Goal: Information Seeking & Learning: Learn about a topic

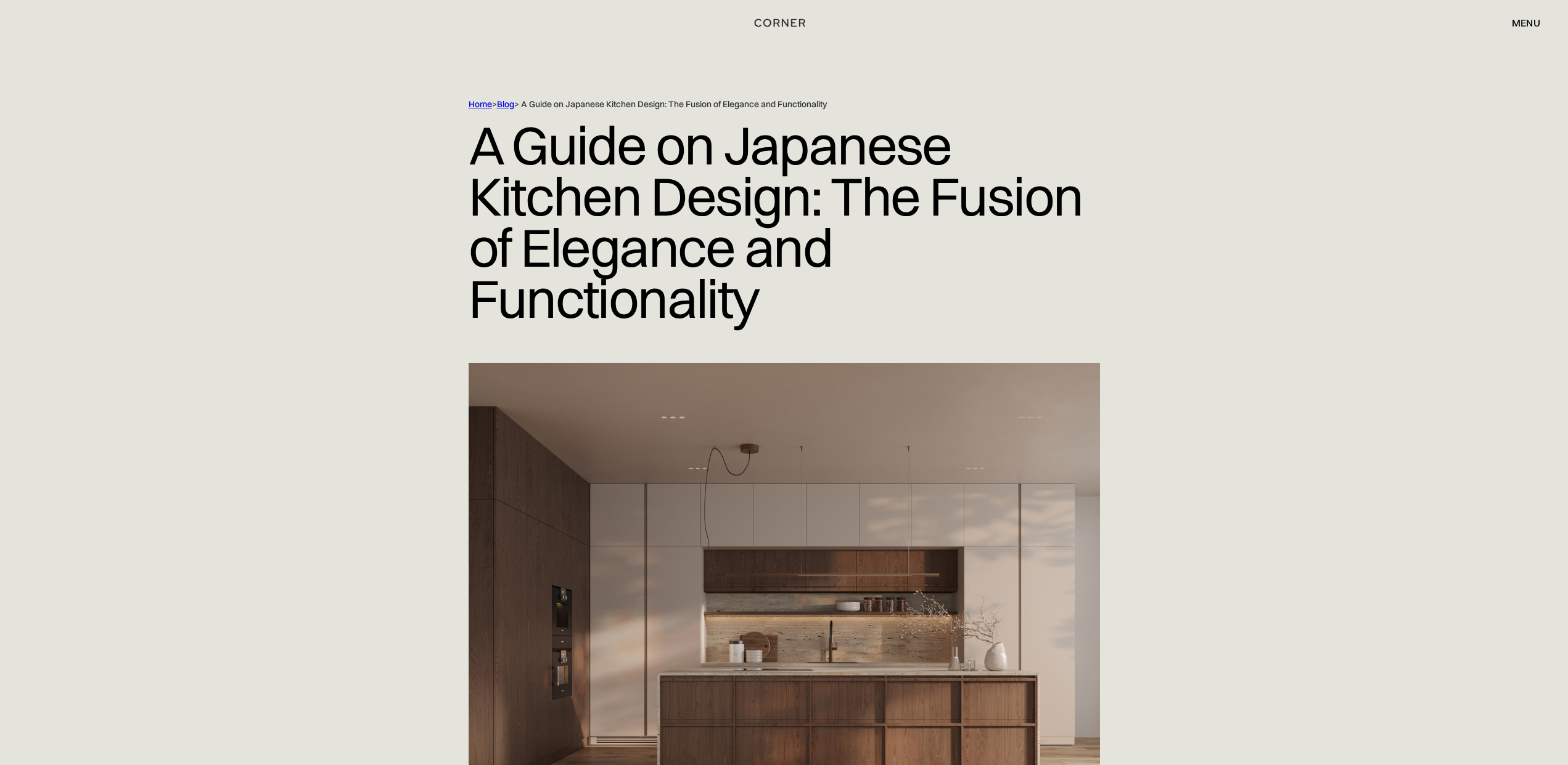
click at [506, 103] on link "Blog" at bounding box center [506, 104] width 18 height 11
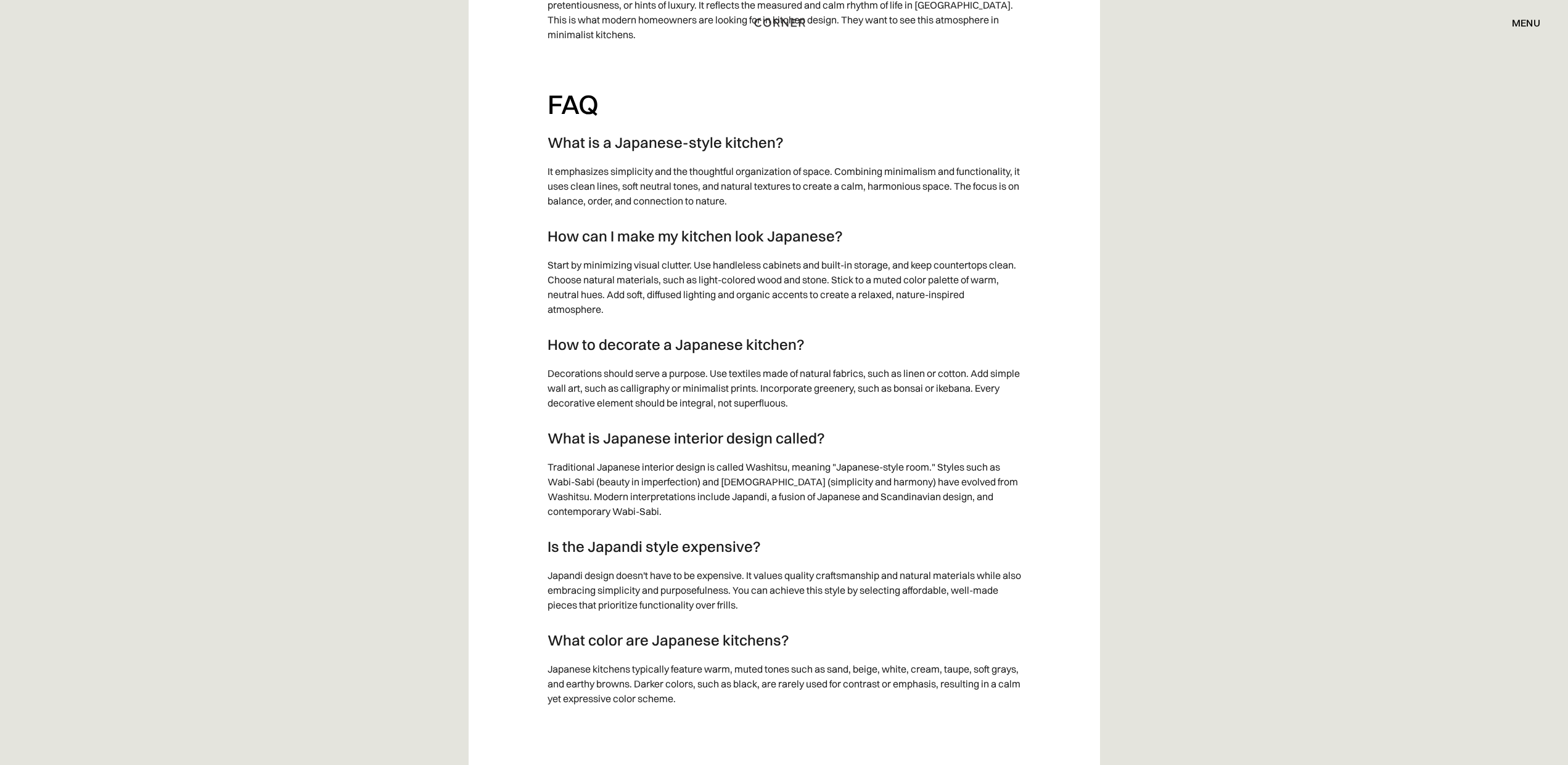
scroll to position [8925, 0]
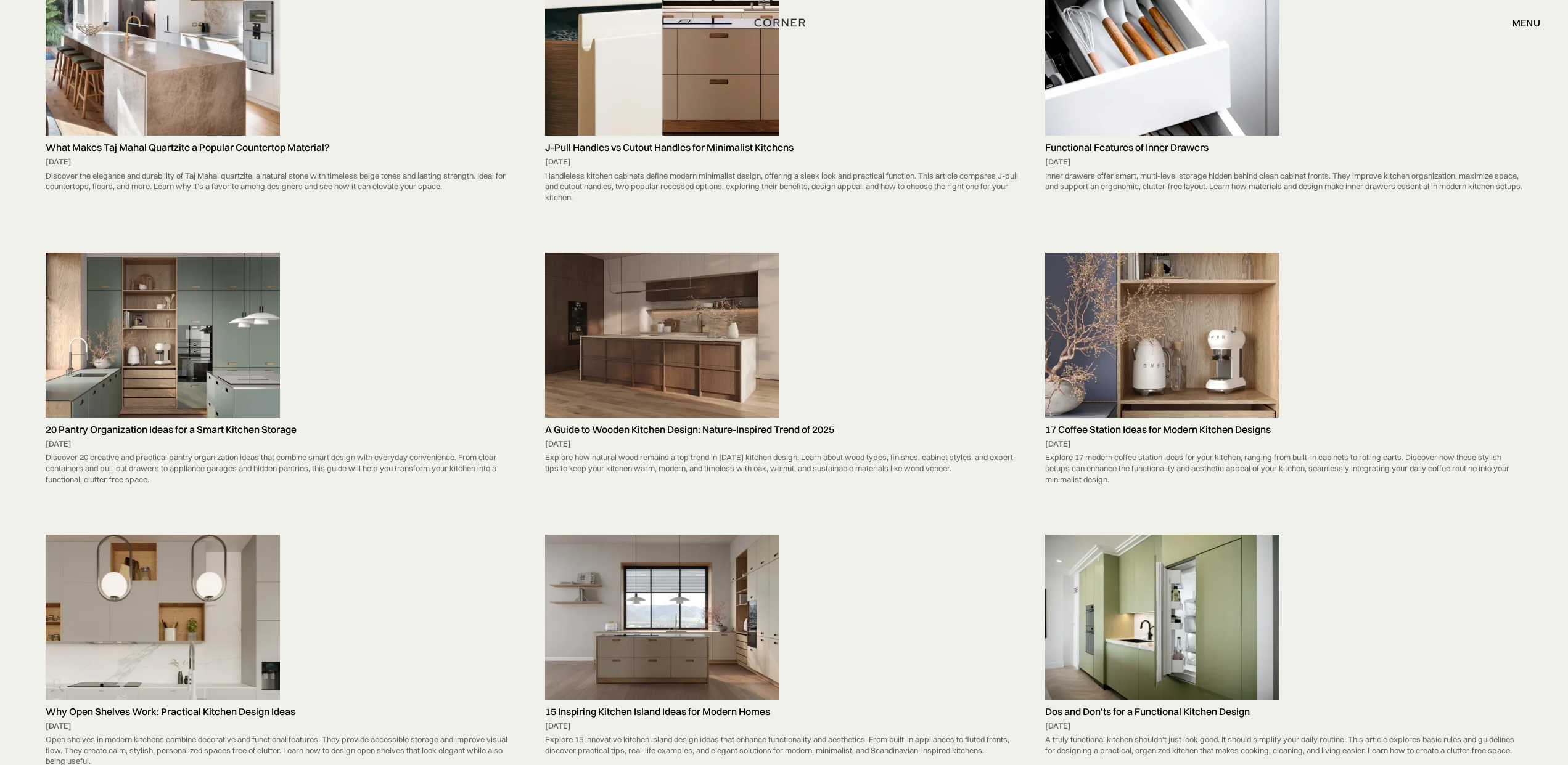
scroll to position [3395, 0]
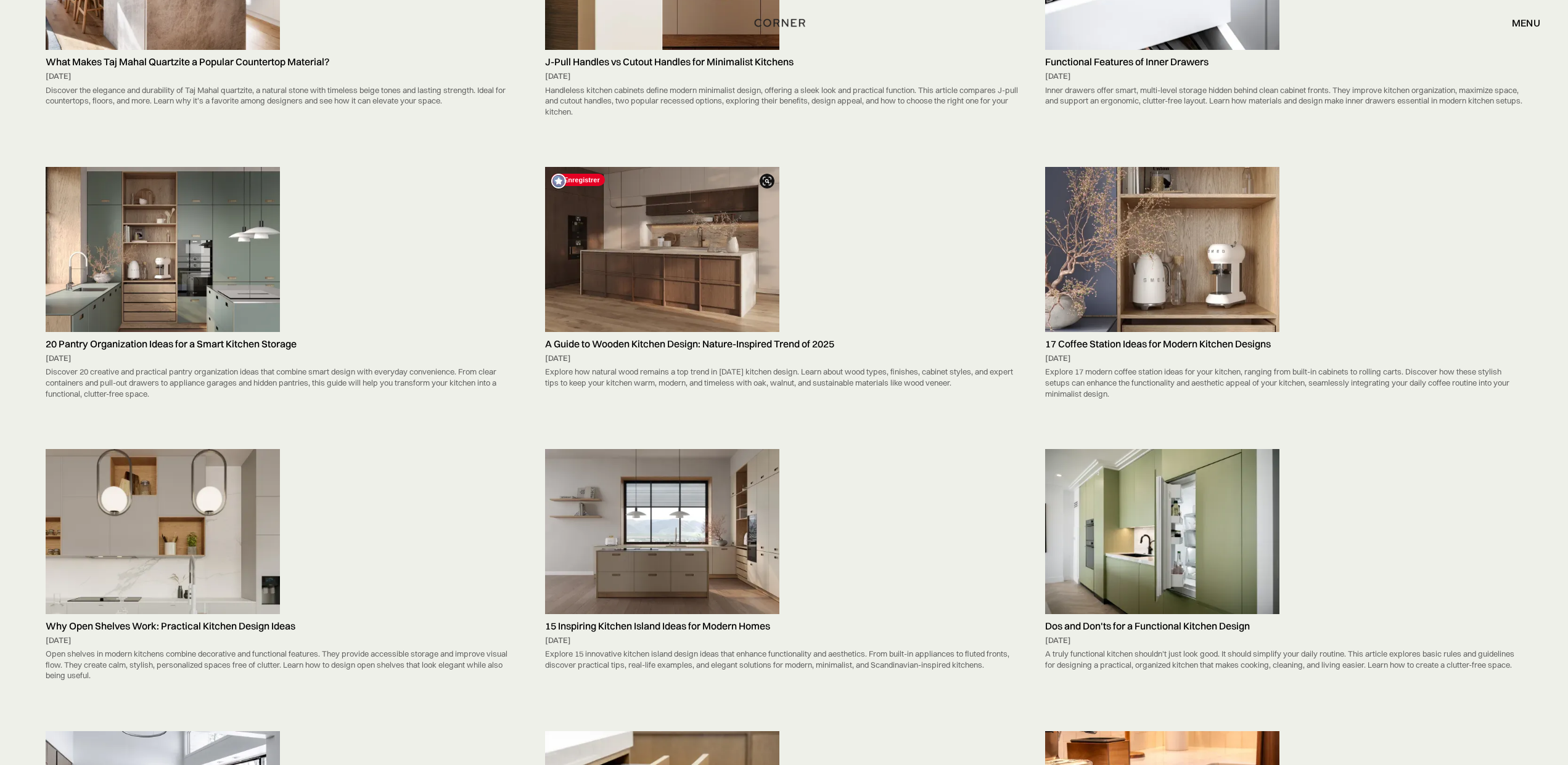
click at [699, 224] on img at bounding box center [662, 249] width 235 height 165
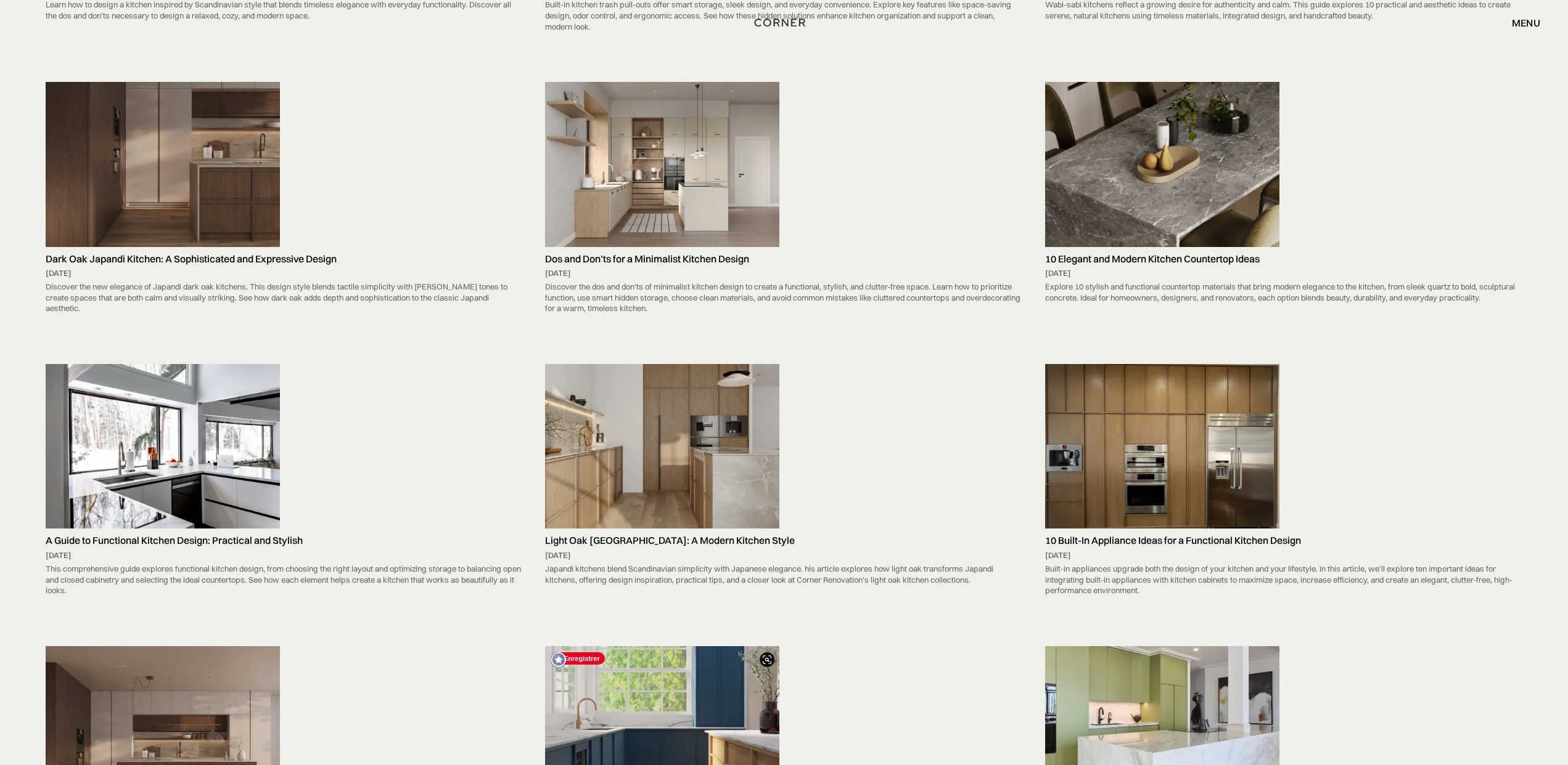
scroll to position [4850, 0]
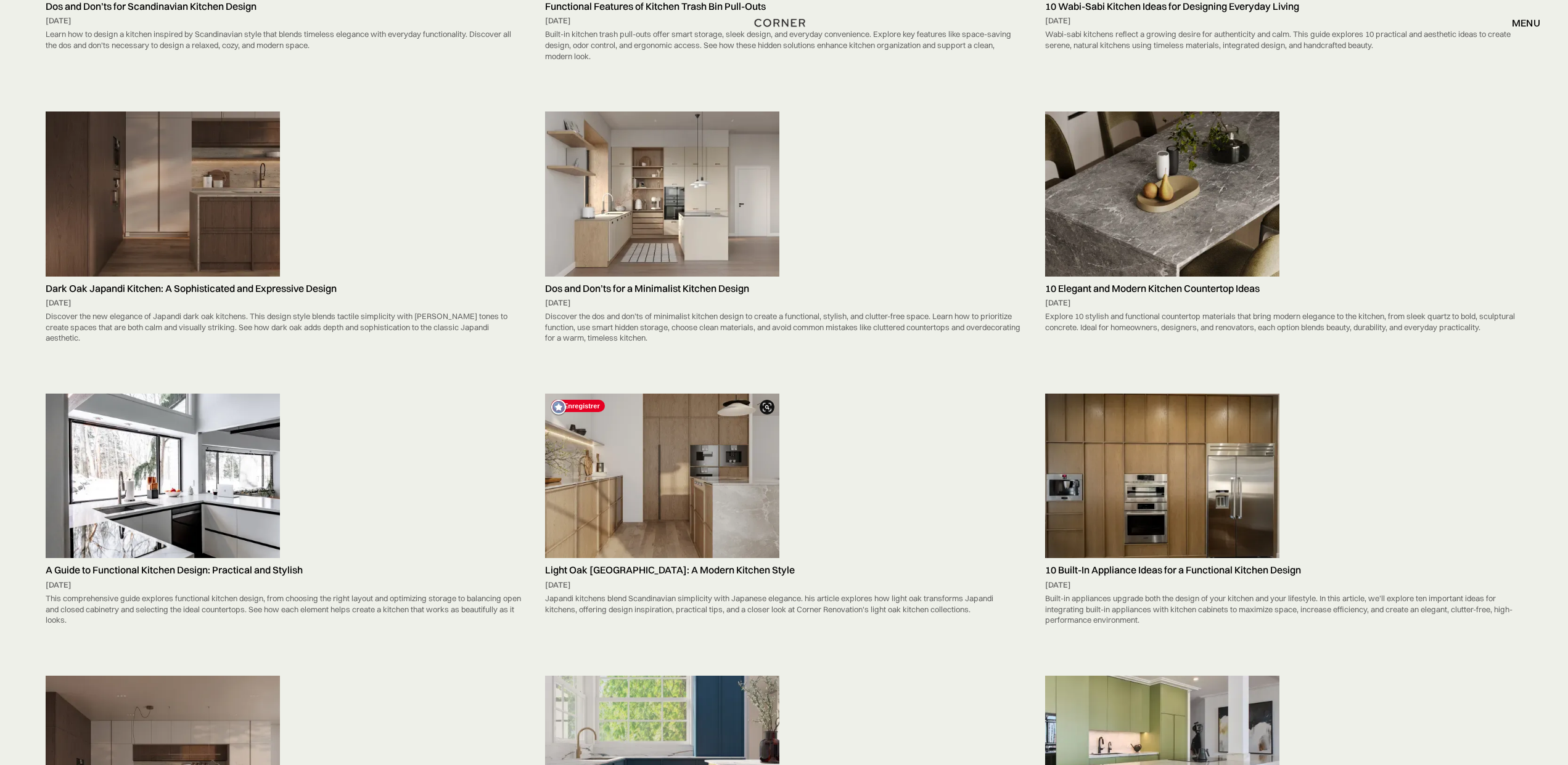
click at [674, 464] on img at bounding box center [662, 476] width 235 height 165
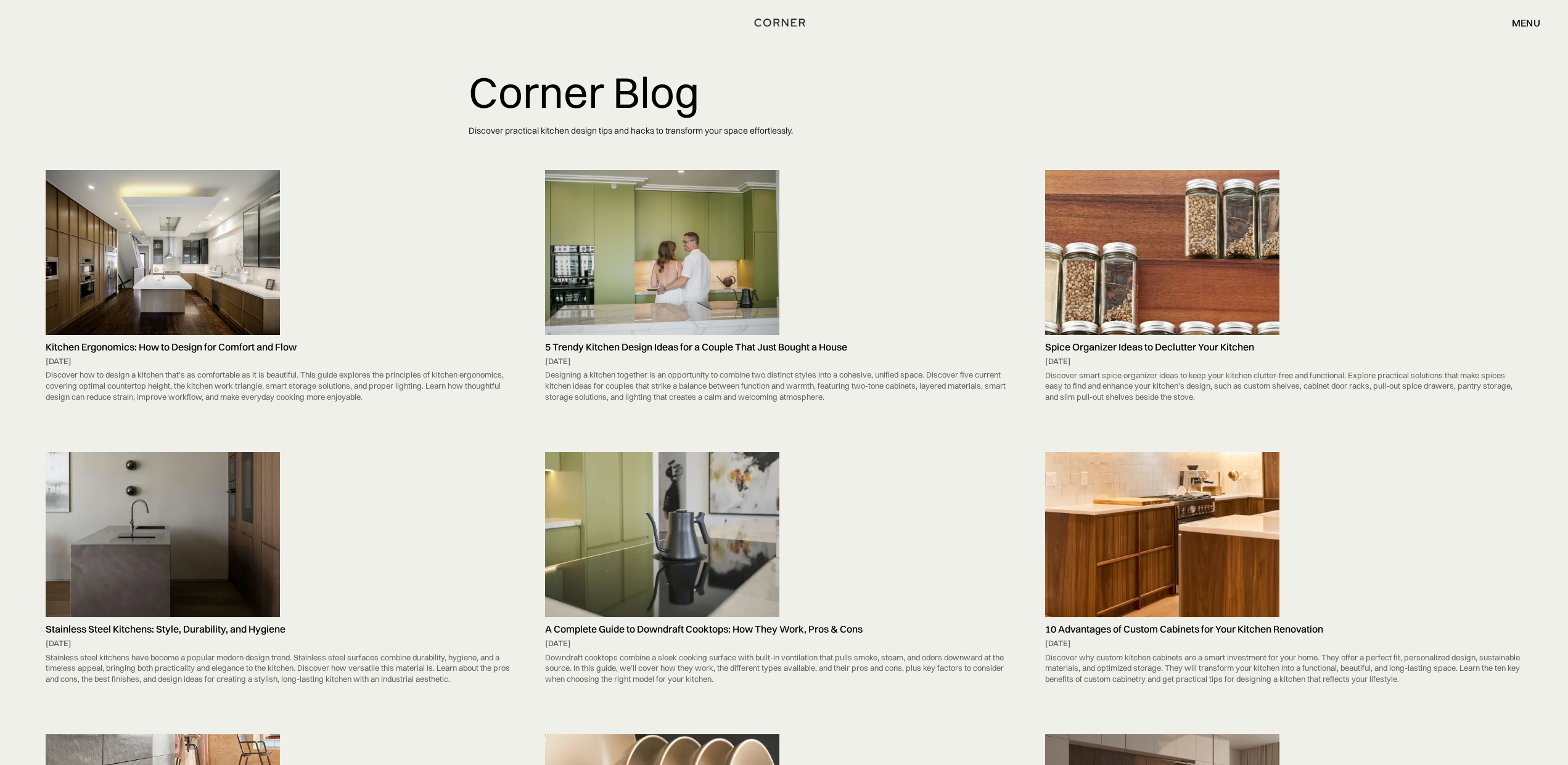
scroll to position [0, 0]
